Goal: Task Accomplishment & Management: Manage account settings

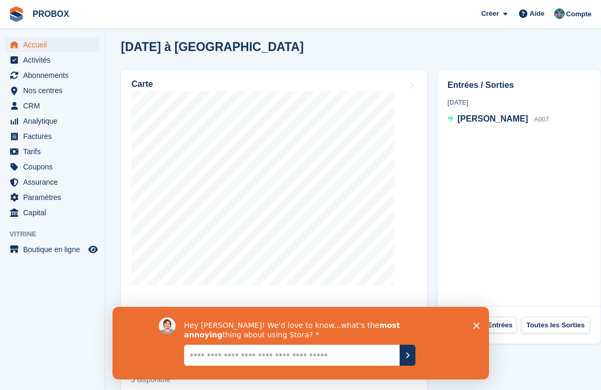
click at [572, 200] on div "Entrées / Sorties 8 Sep 2025 Theo Ausiro A007" at bounding box center [519, 188] width 163 height 236
click at [8, 63] on span "menu" at bounding box center [14, 60] width 13 height 13
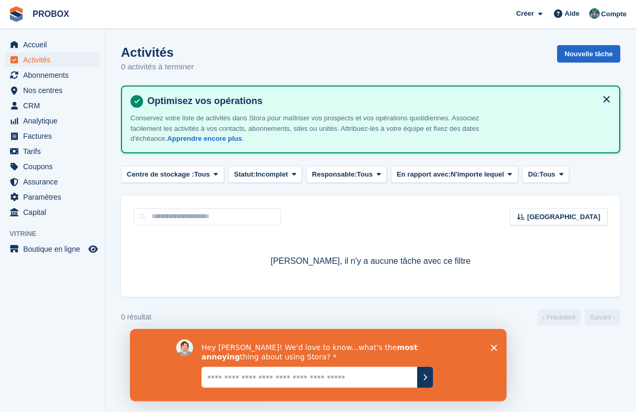
click at [32, 41] on span "Accueil" at bounding box center [54, 44] width 63 height 15
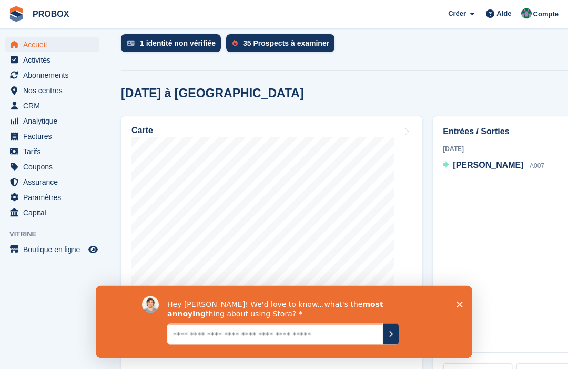
scroll to position [332, 0]
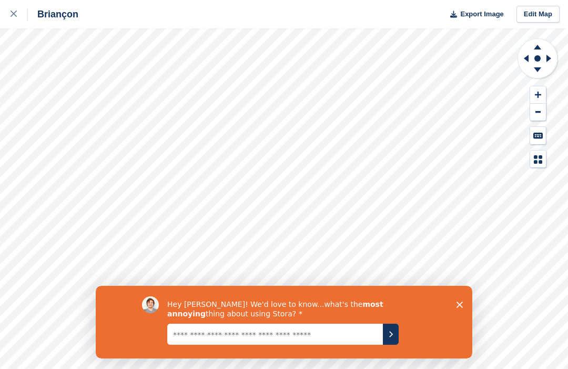
click at [462, 305] on icon "Close survey" at bounding box center [460, 304] width 6 height 6
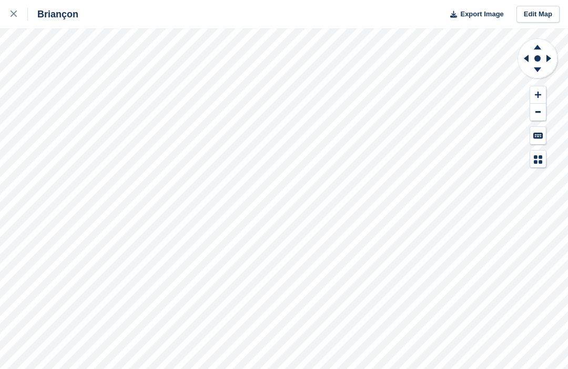
click at [14, 16] on icon at bounding box center [14, 14] width 6 height 6
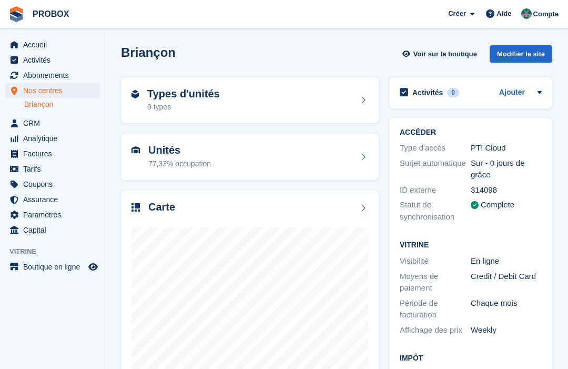
click at [321, 155] on div "Unités 77,33% occupation" at bounding box center [249, 156] width 237 height 25
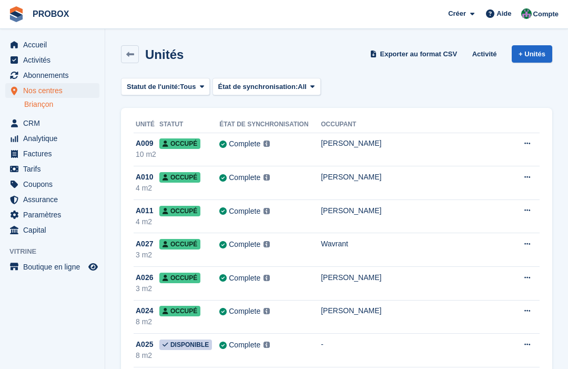
click at [40, 48] on span "Accueil" at bounding box center [54, 44] width 63 height 15
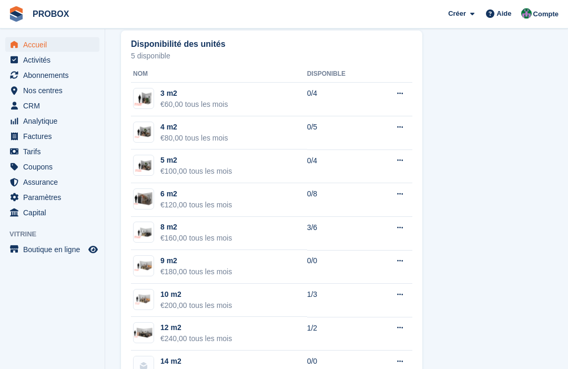
scroll to position [704, 0]
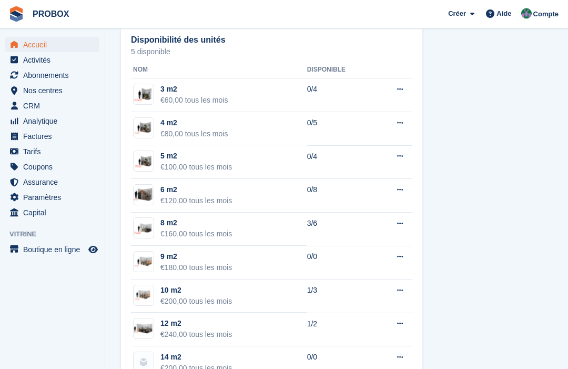
click at [145, 43] on h2 "Disponibilité des unités" at bounding box center [178, 40] width 95 height 9
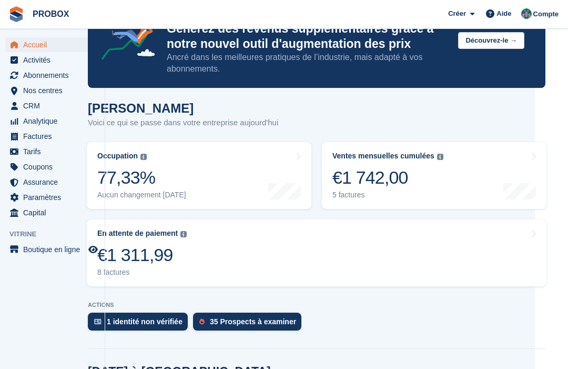
scroll to position [49, 33]
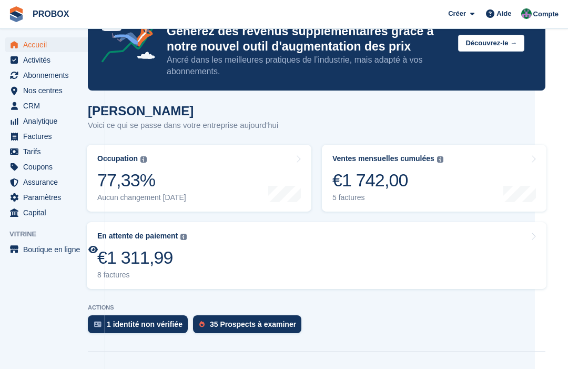
click at [353, 278] on link "En attente de paiement Le solde total impayé sur toutes les factures ouvertes. …" at bounding box center [317, 255] width 460 height 67
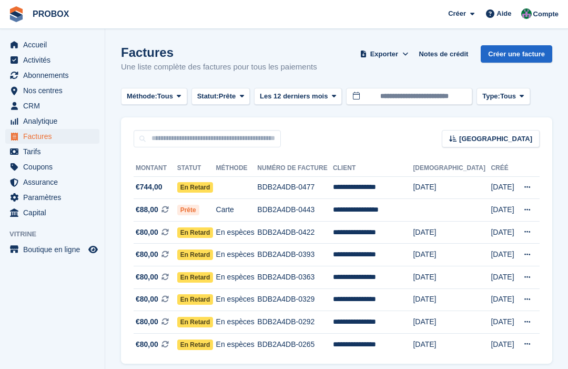
click at [527, 347] on button at bounding box center [527, 344] width 19 height 16
